Goal: Task Accomplishment & Management: Manage account settings

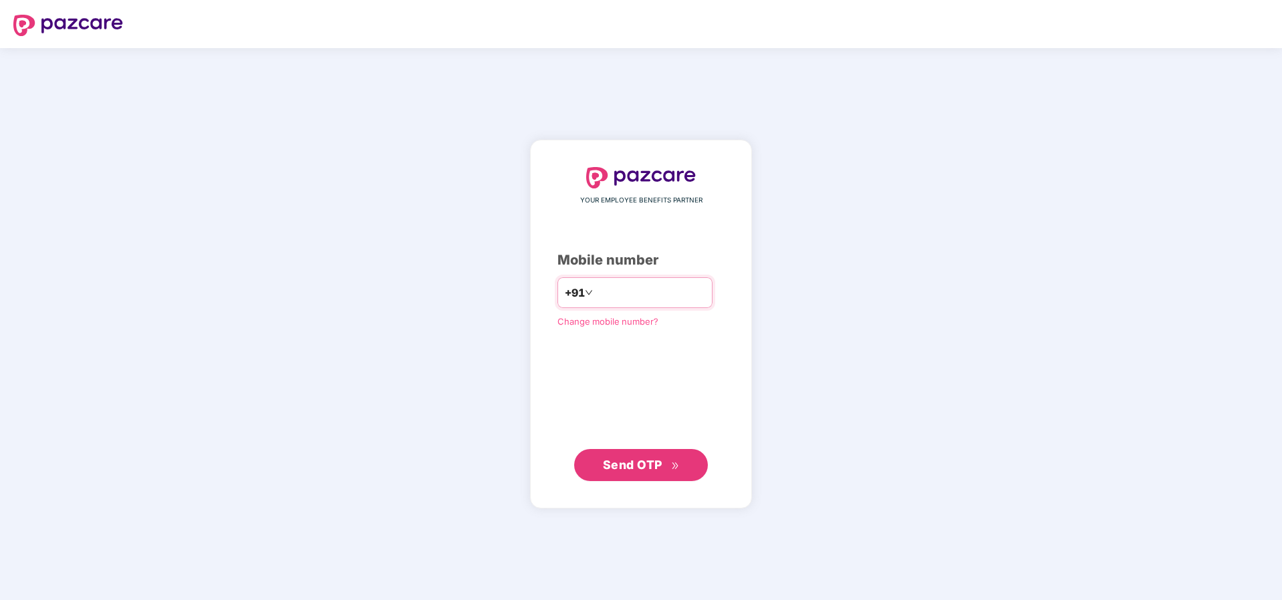
type input "**********"
click at [636, 469] on span "Send OTP" at bounding box center [632, 465] width 59 height 14
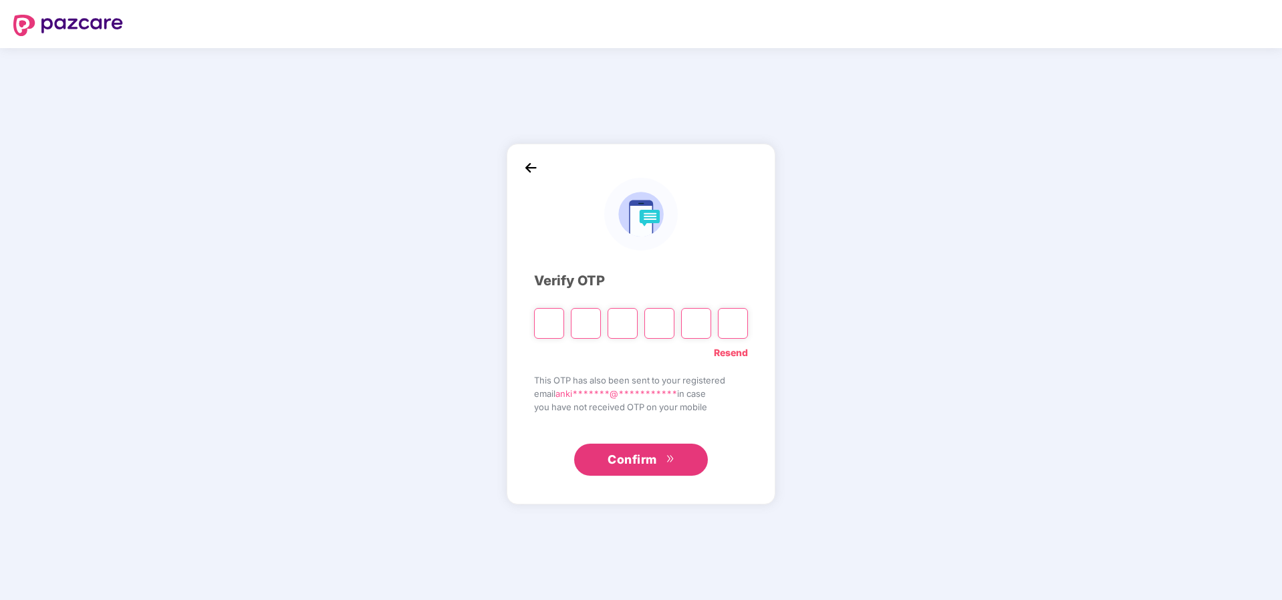
paste input "*"
type input "*"
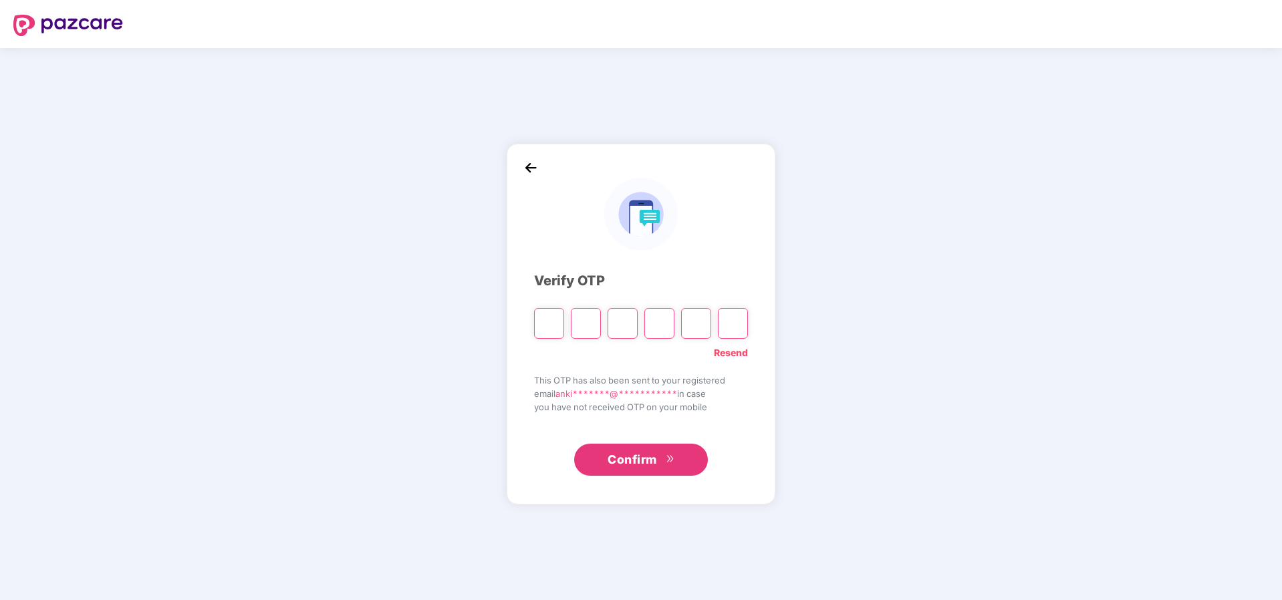
type input "*"
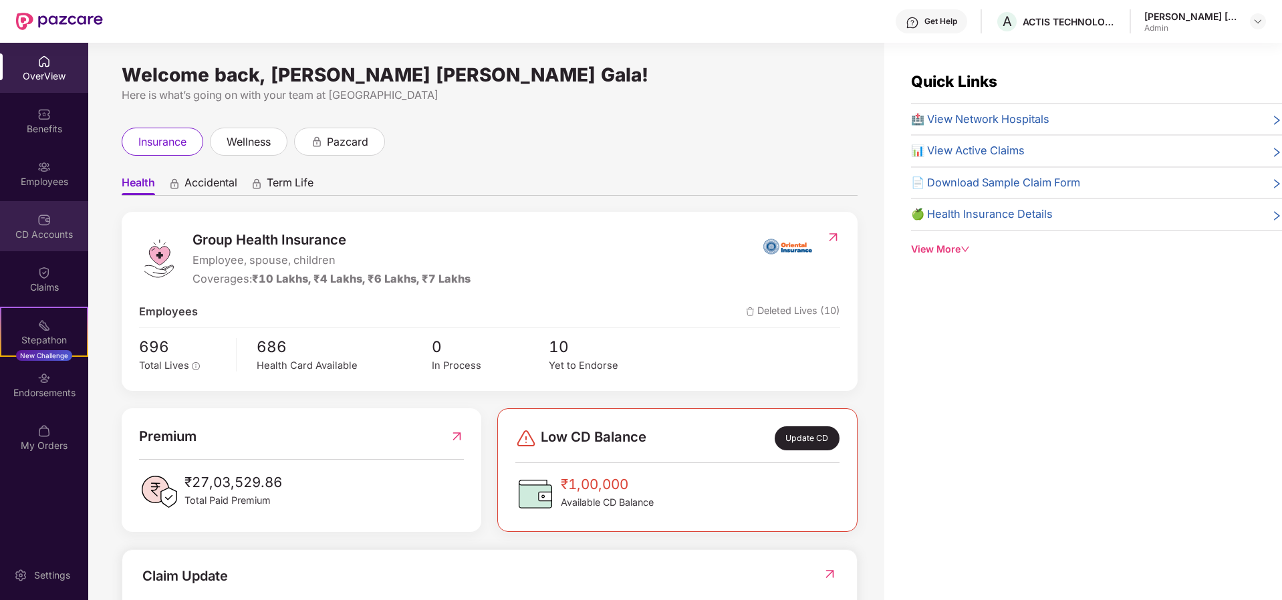
click at [29, 227] on div "CD Accounts" at bounding box center [44, 226] width 88 height 50
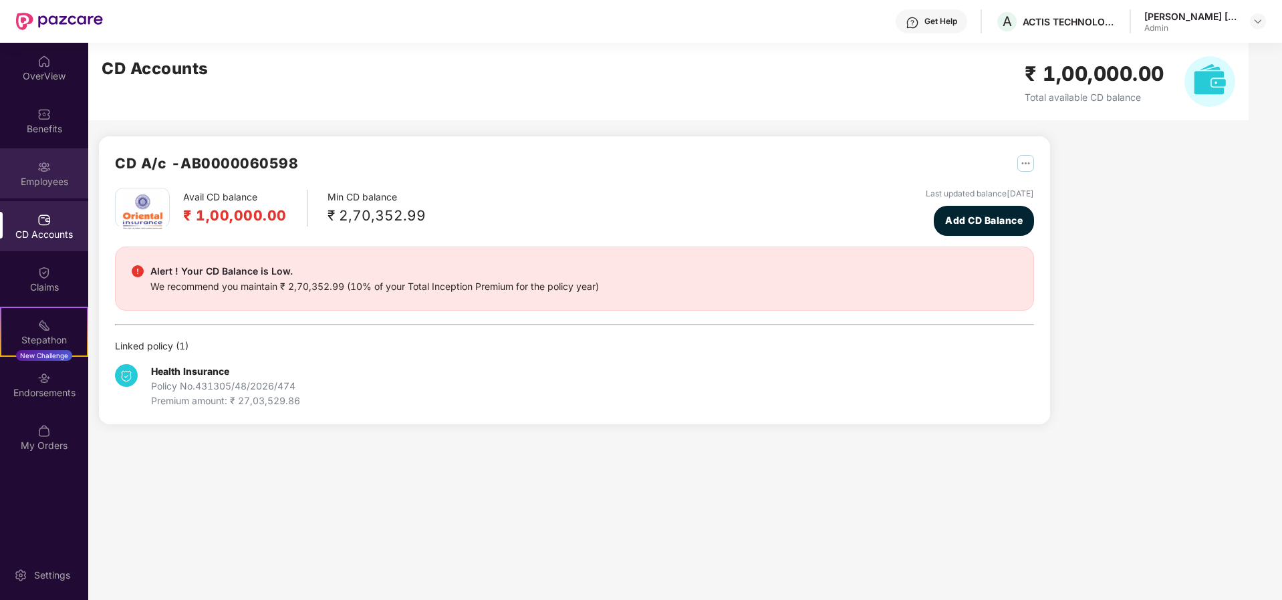
click at [45, 168] on img at bounding box center [43, 166] width 13 height 13
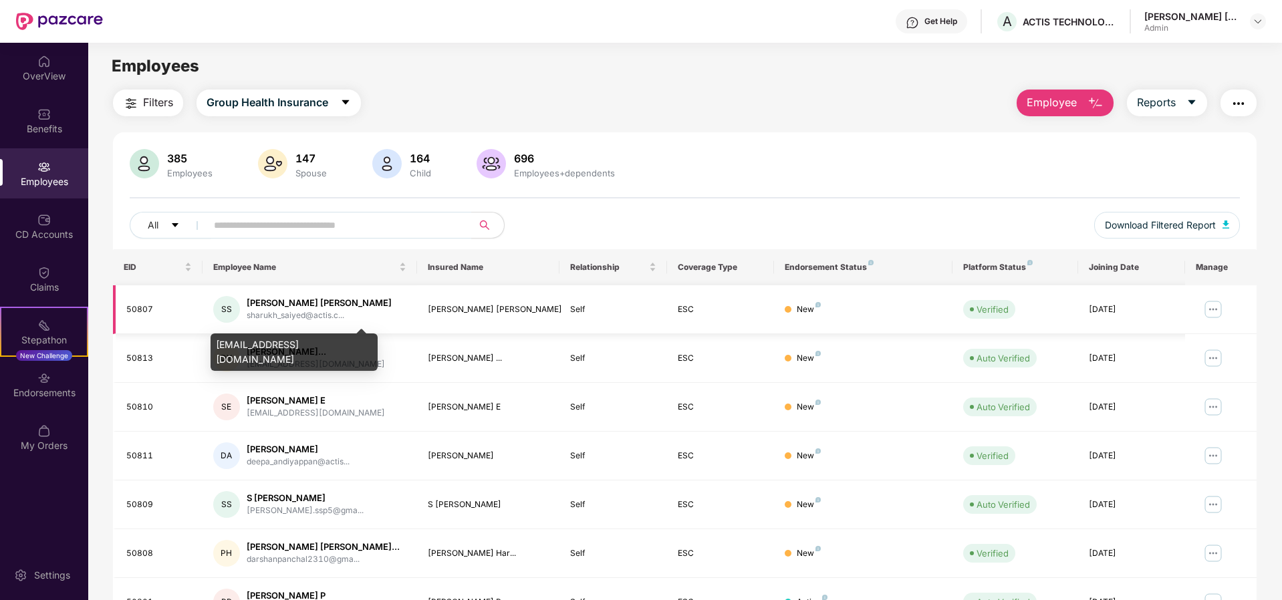
click at [288, 307] on div "[PERSON_NAME] [PERSON_NAME]" at bounding box center [319, 303] width 145 height 13
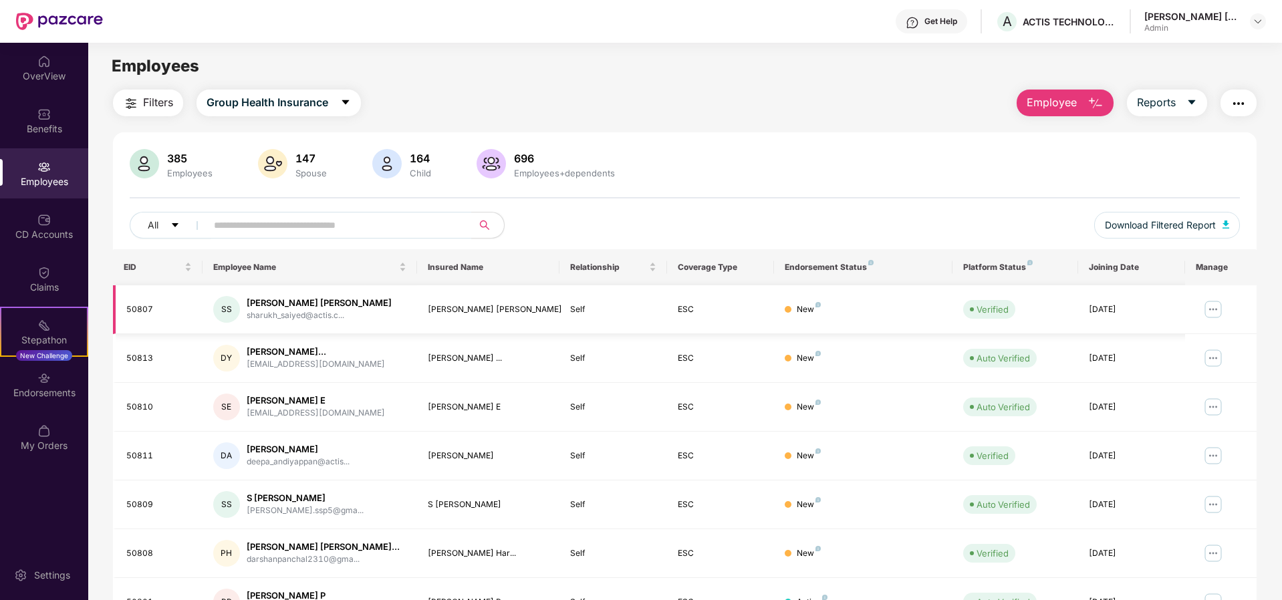
drag, startPoint x: 1201, startPoint y: 302, endPoint x: 1209, endPoint y: 306, distance: 9.6
click at [1201, 303] on td at bounding box center [1220, 309] width 71 height 49
click at [1211, 307] on img at bounding box center [1212, 309] width 21 height 21
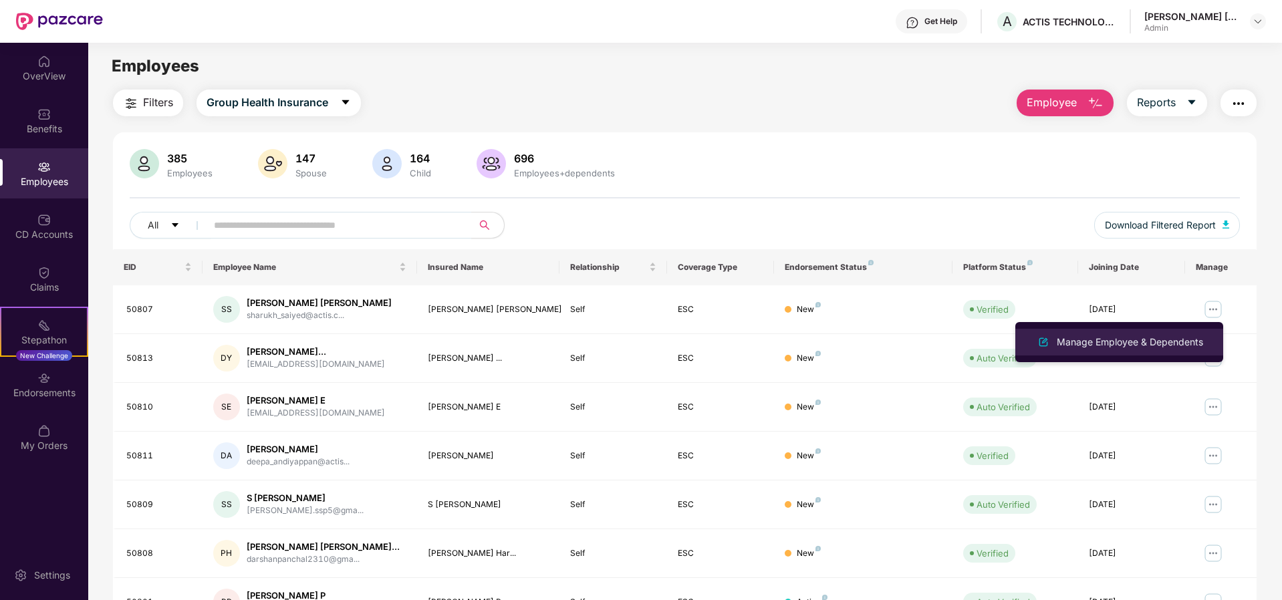
click at [1126, 341] on div "Manage Employee & Dependents" at bounding box center [1130, 342] width 152 height 15
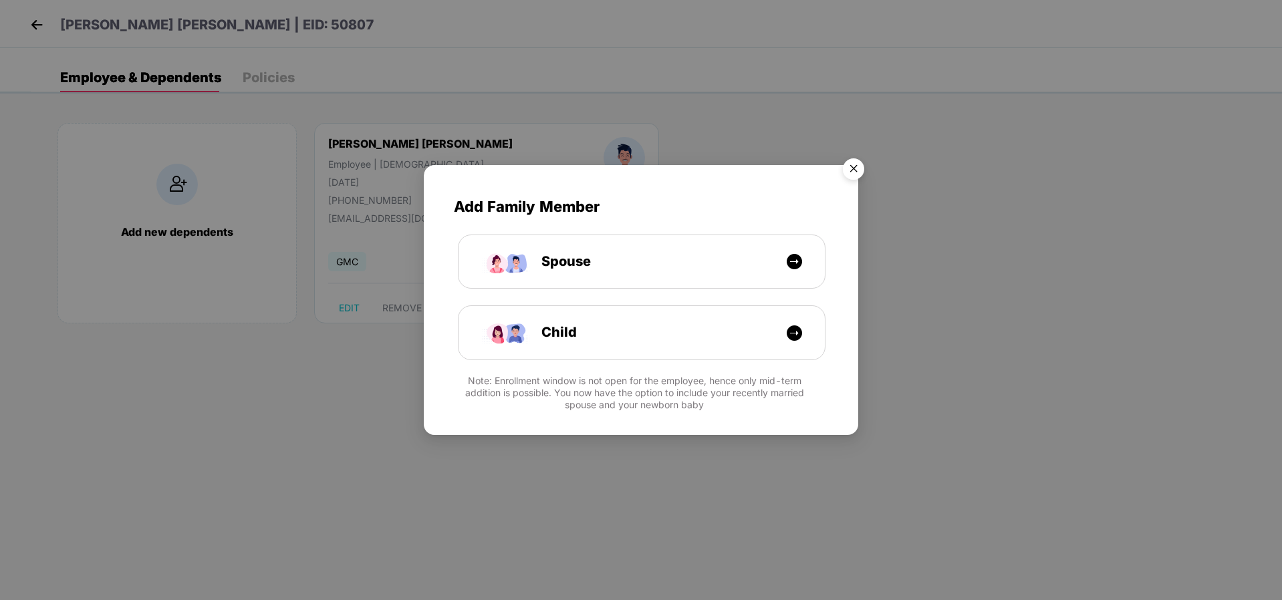
click at [871, 163] on img "Close" at bounding box center [853, 170] width 37 height 37
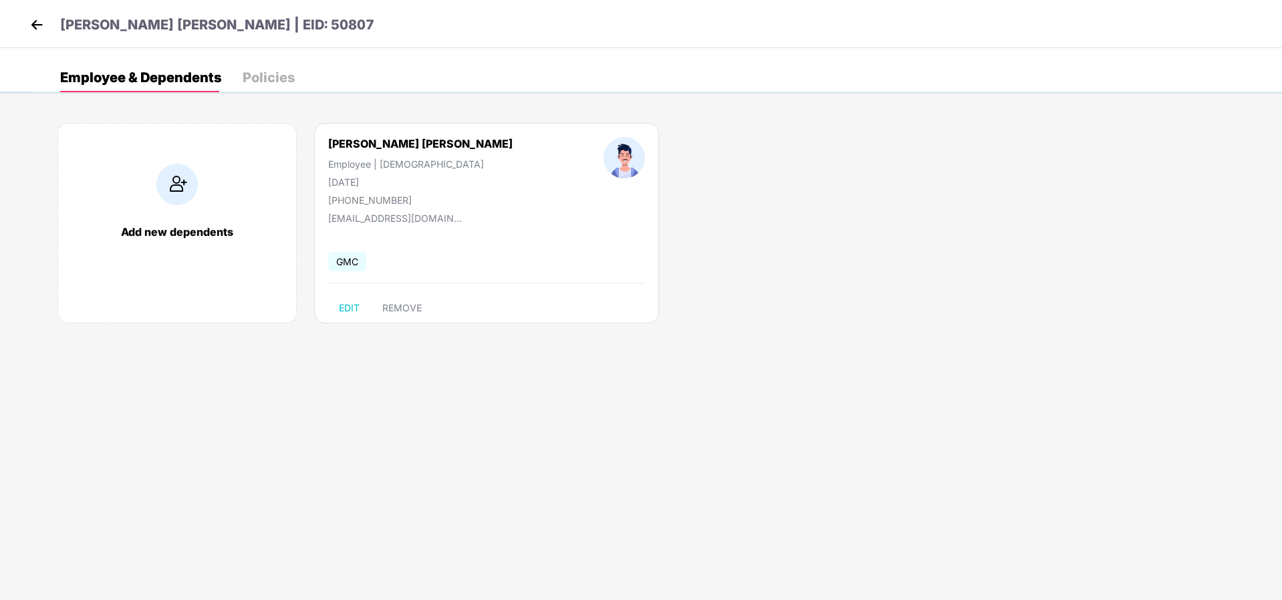
click at [34, 23] on img at bounding box center [37, 25] width 20 height 20
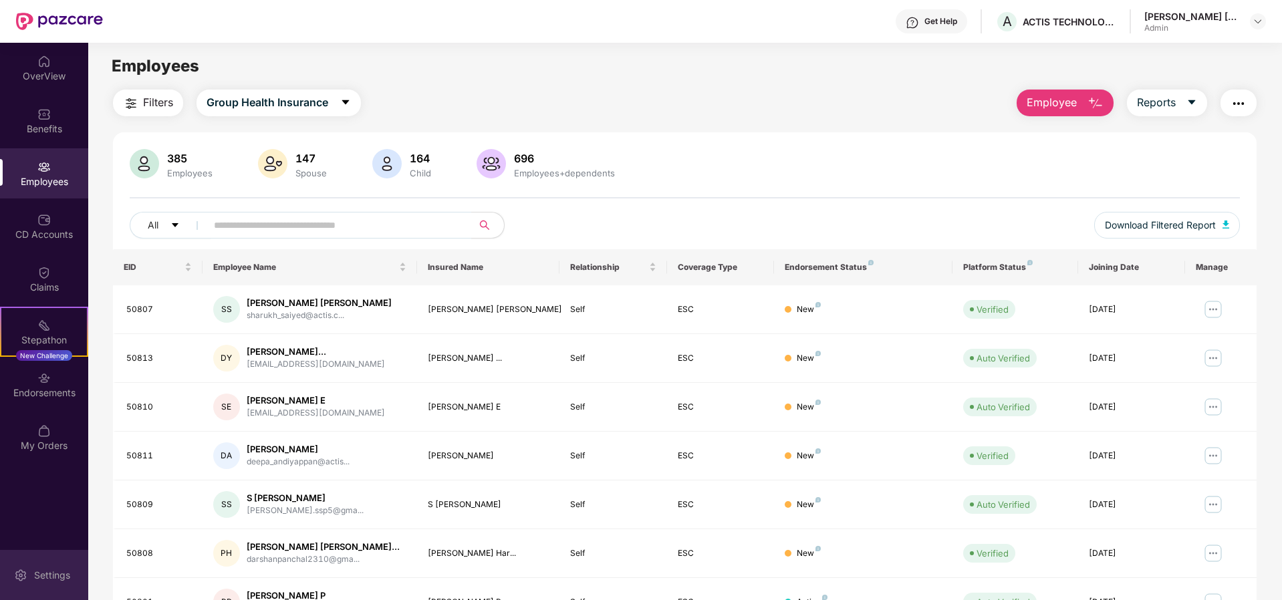
click at [32, 575] on div "Settings" at bounding box center [52, 575] width 44 height 13
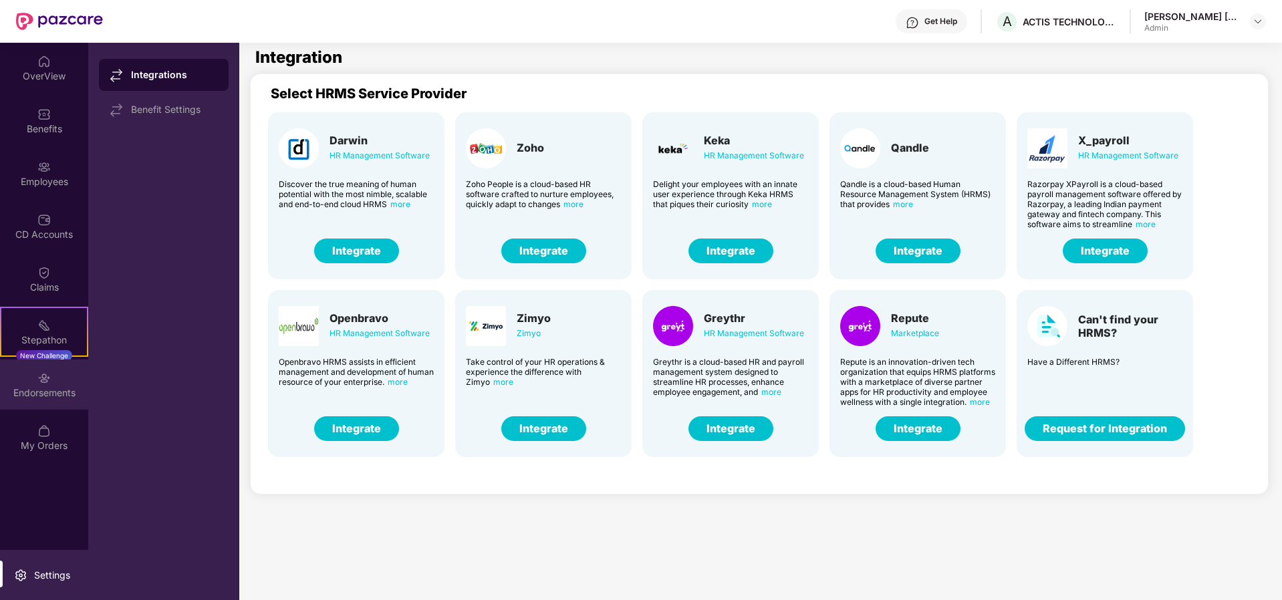
click at [40, 379] on img at bounding box center [43, 377] width 13 height 13
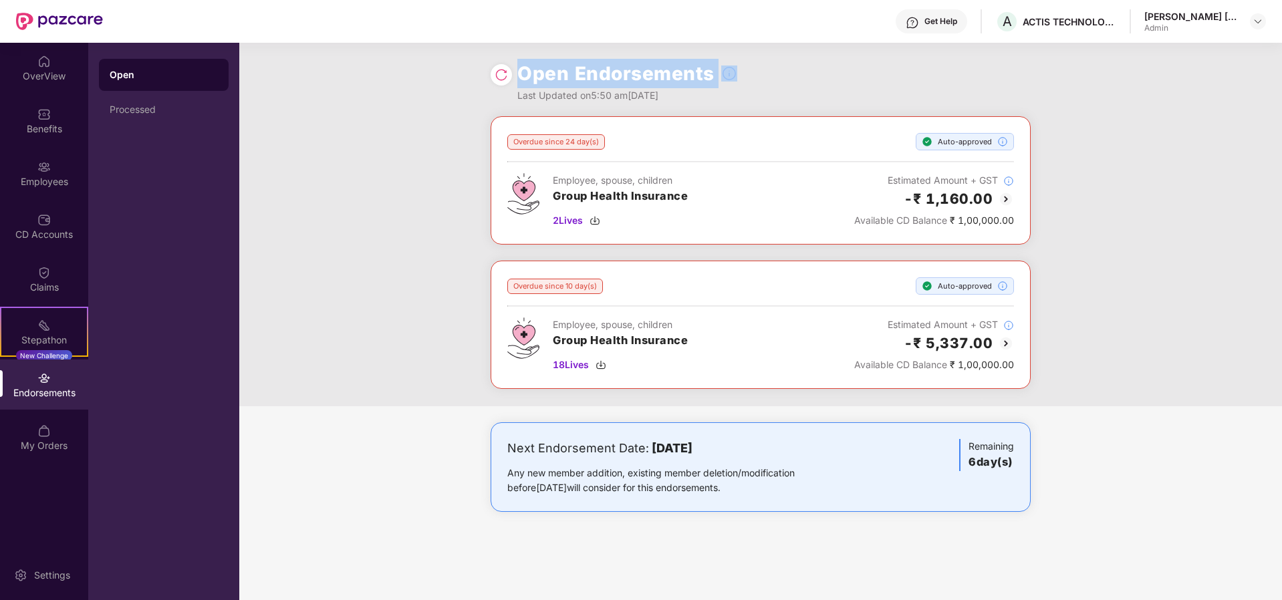
drag, startPoint x: 518, startPoint y: 74, endPoint x: 710, endPoint y: 80, distance: 191.2
click at [710, 80] on div "Open Endorsements" at bounding box center [627, 73] width 220 height 29
click at [407, 149] on div "Overdue since 24 day(s) Auto-approved Employee, spouse, children Group Health I…" at bounding box center [760, 261] width 1042 height 290
click at [597, 220] on img at bounding box center [594, 220] width 11 height 11
click at [602, 366] on img at bounding box center [600, 364] width 11 height 11
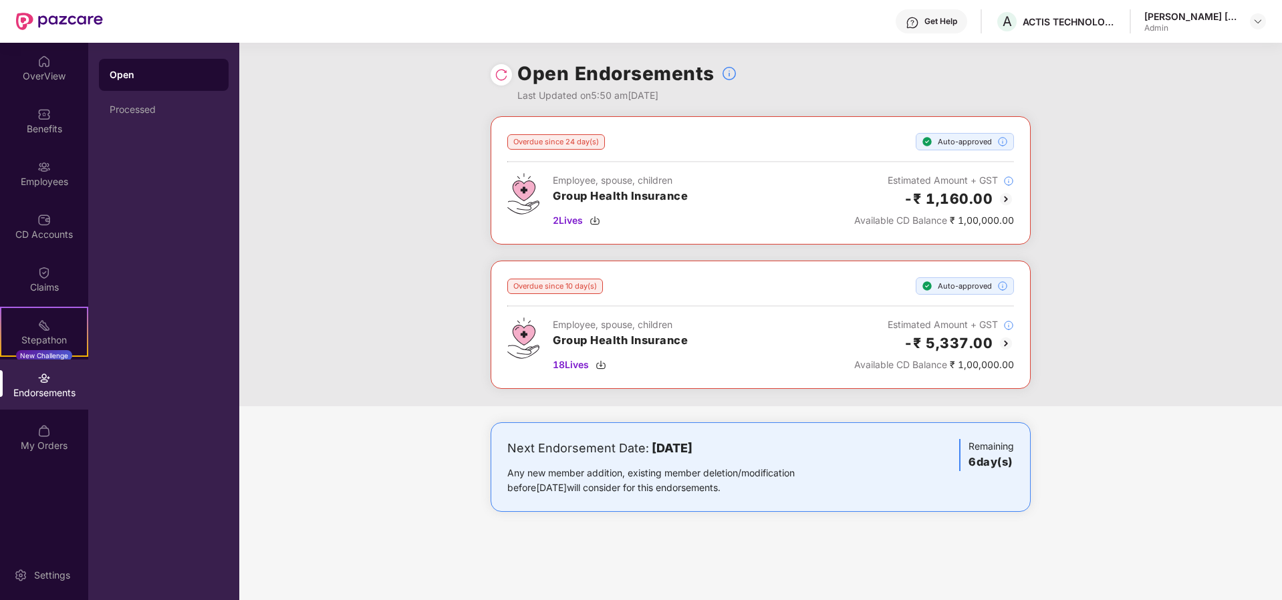
click at [37, 390] on div "Endorsements" at bounding box center [44, 392] width 88 height 13
click at [159, 104] on div "Processed" at bounding box center [164, 109] width 108 height 11
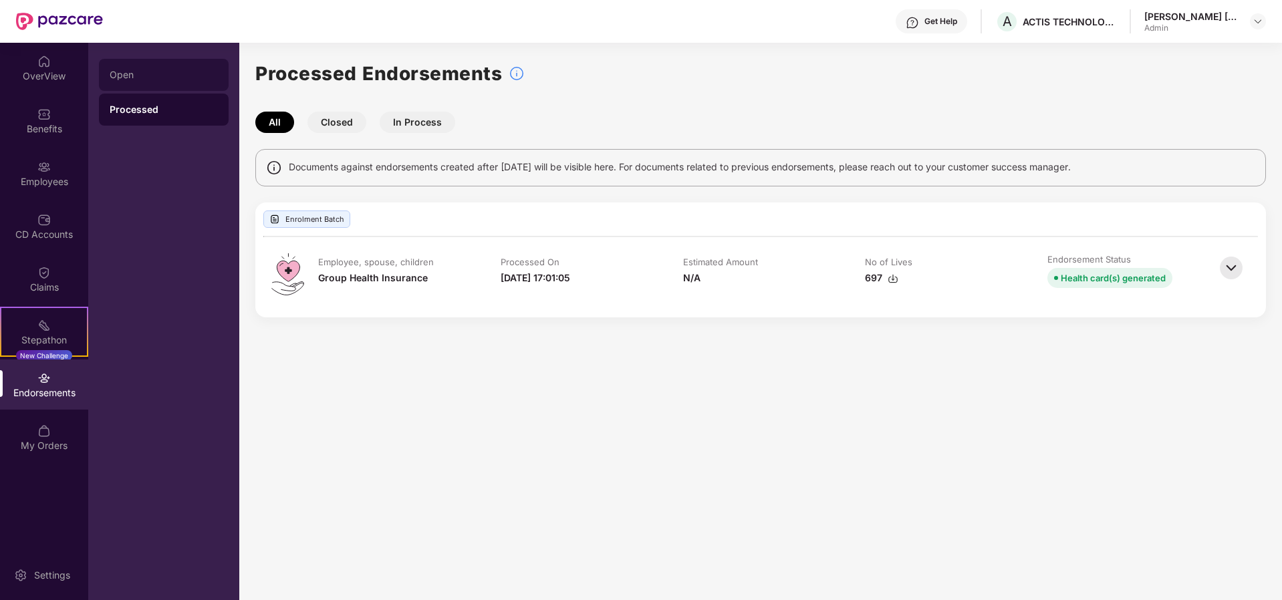
click at [130, 73] on div "Open" at bounding box center [164, 74] width 108 height 11
